Goal: Find contact information: Find contact information

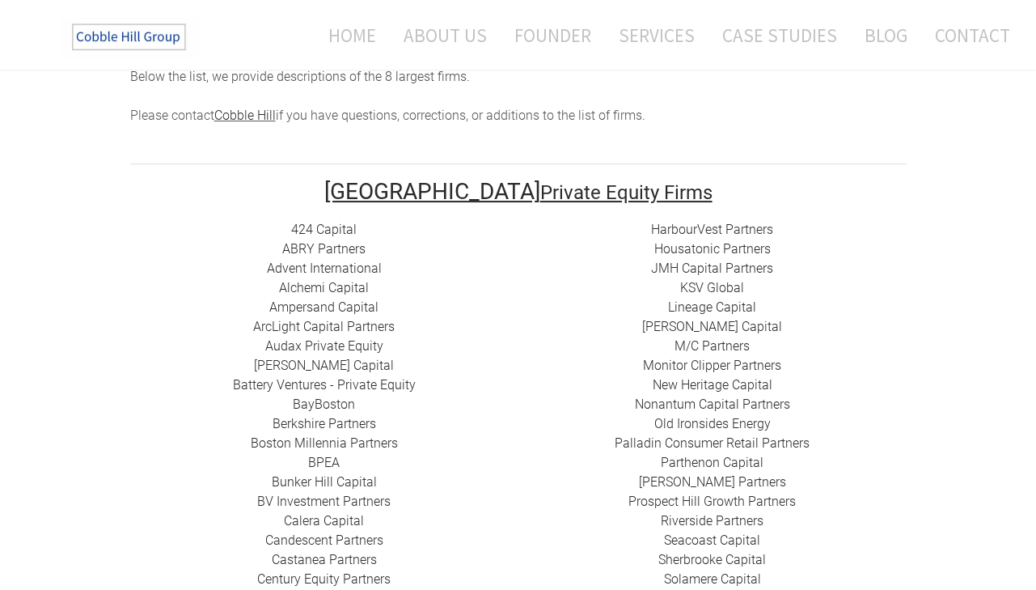
scroll to position [255, 0]
click at [325, 222] on link "424 Capital" at bounding box center [324, 229] width 66 height 15
click at [315, 241] on link "​ABRY Partners" at bounding box center [323, 248] width 83 height 15
click at [327, 260] on link "Advent International" at bounding box center [324, 267] width 115 height 15
click at [324, 280] on link "Alchemi Capital" at bounding box center [324, 287] width 90 height 15
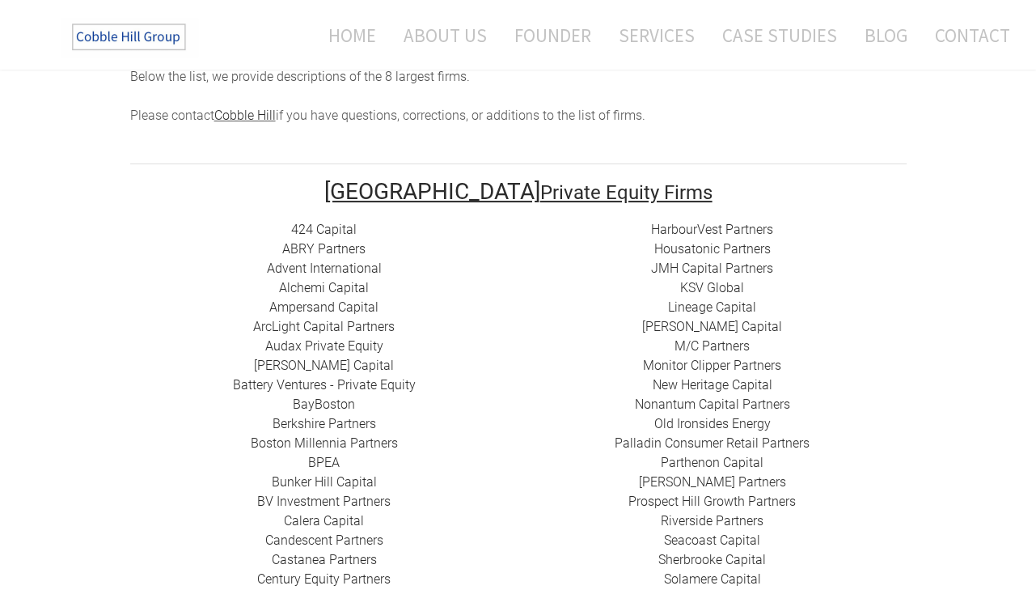
click at [315, 299] on link "​Ampersand Capital" at bounding box center [323, 306] width 109 height 15
click at [312, 319] on link "​ArcLight Capital Partners" at bounding box center [324, 326] width 142 height 15
click at [314, 338] on link "Audax Private Equity" at bounding box center [324, 345] width 118 height 15
click at [320, 357] on link "[PERSON_NAME] Capital" at bounding box center [324, 364] width 140 height 15
click at [298, 377] on link "Battery Ventures - Private Equity" at bounding box center [324, 384] width 183 height 15
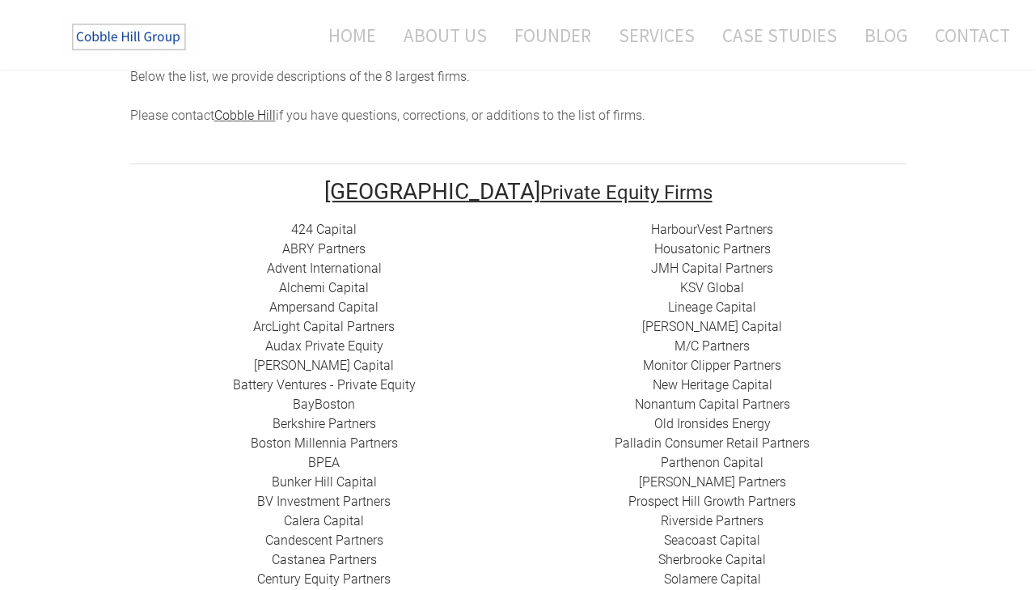
click at [320, 396] on link "BayBoston" at bounding box center [324, 403] width 62 height 15
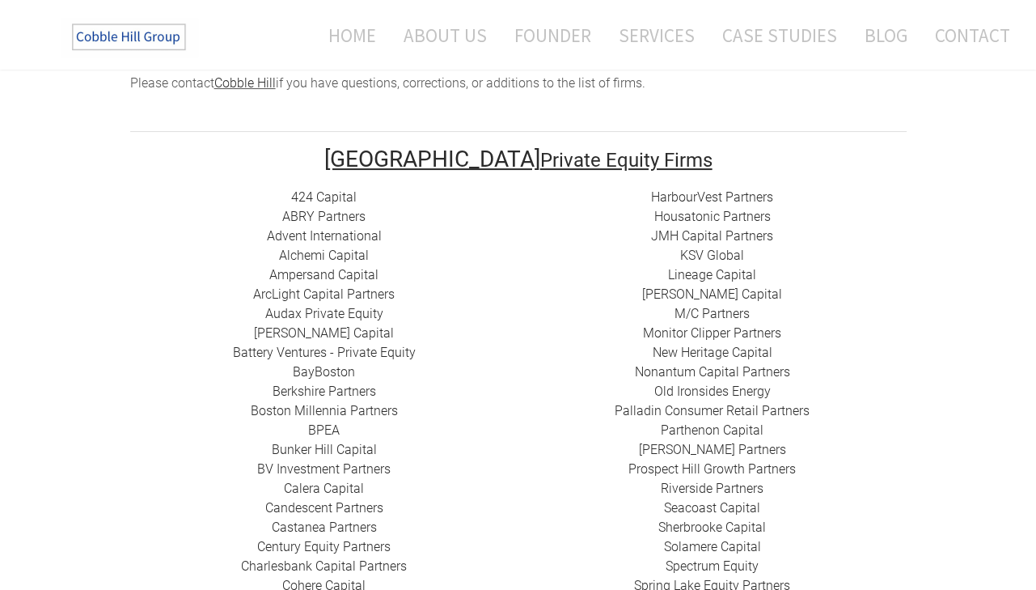
scroll to position [269, 0]
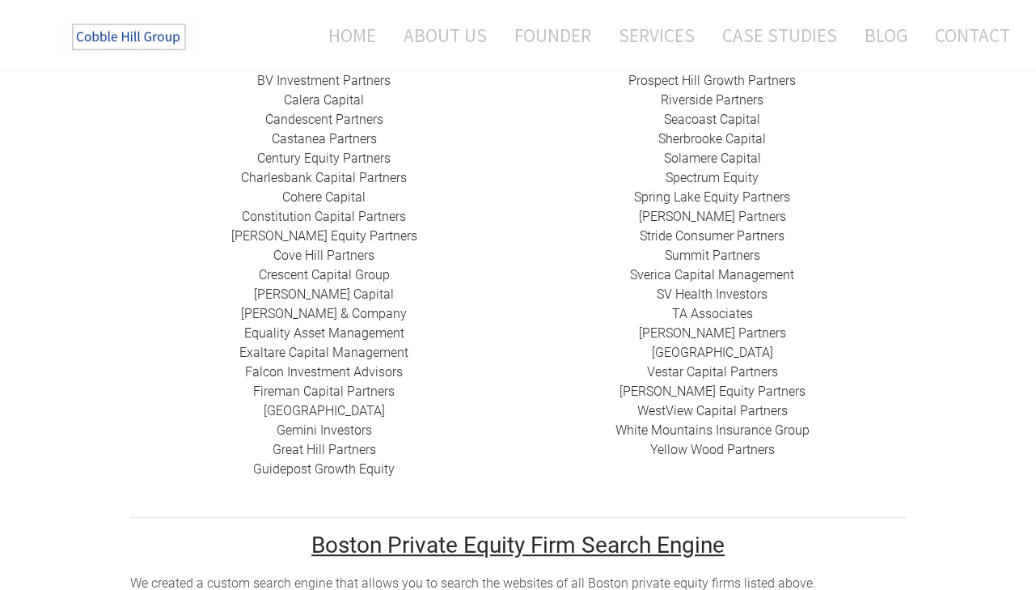
click at [822, 413] on div "HarbourVest Partners Housatonic Partners ​JMH Capital Partners ​KSV Global Line…" at bounding box center [712, 129] width 388 height 660
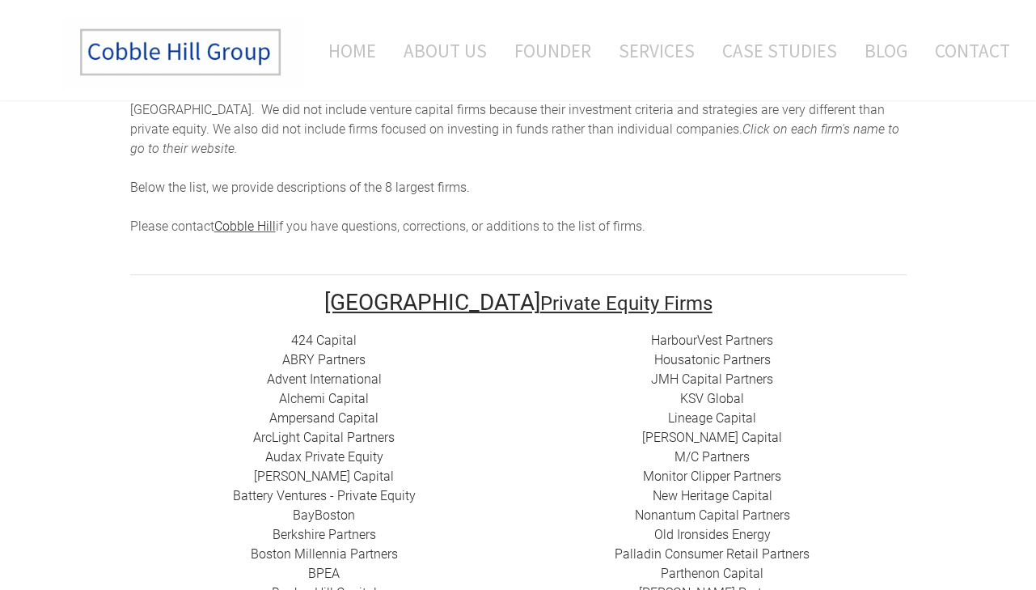
scroll to position [0, 0]
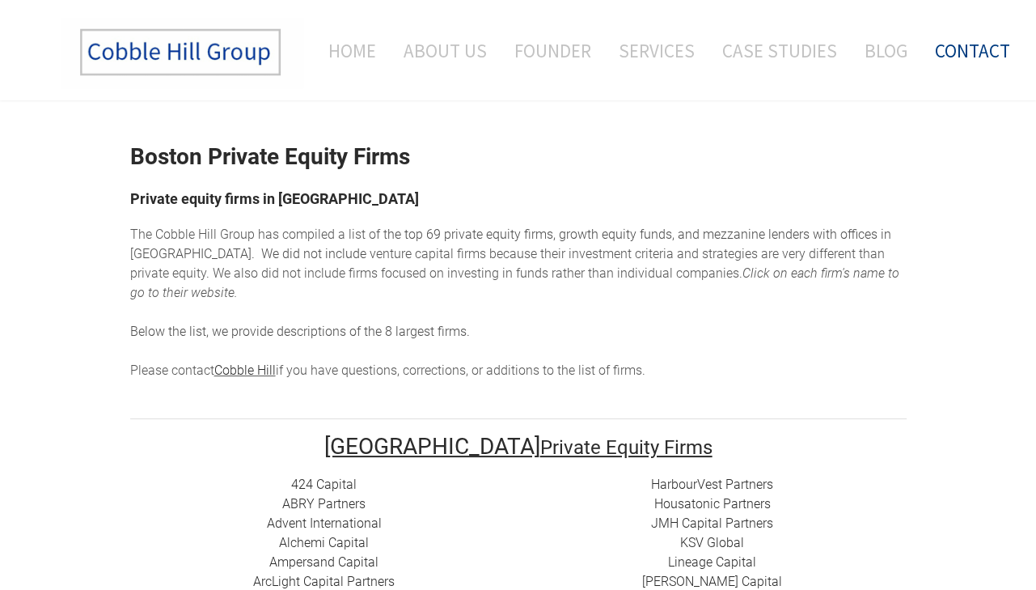
click at [984, 56] on link "Contact" at bounding box center [966, 50] width 87 height 67
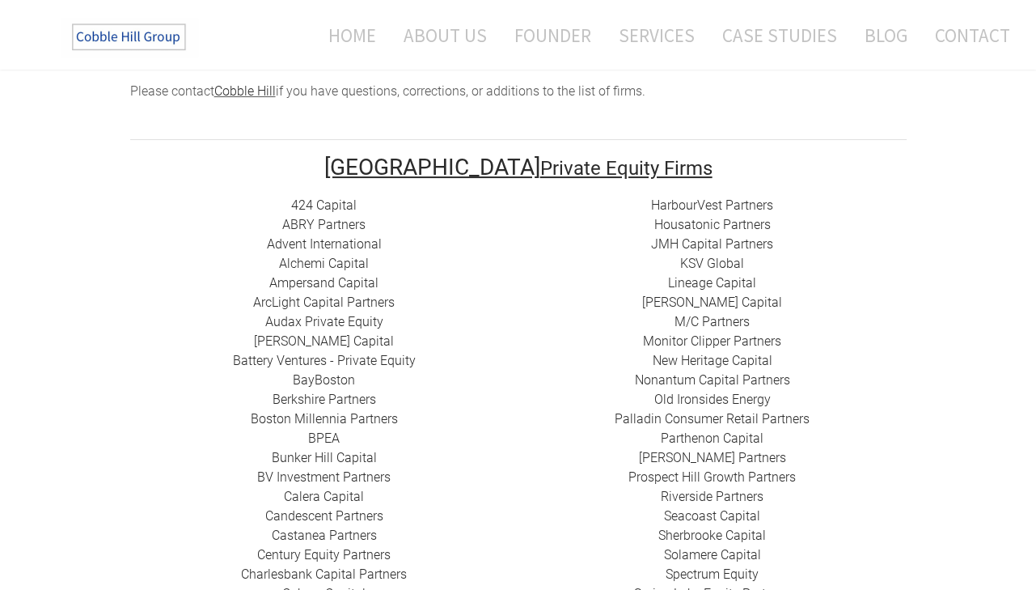
scroll to position [280, 0]
